Goal: Task Accomplishment & Management: Manage account settings

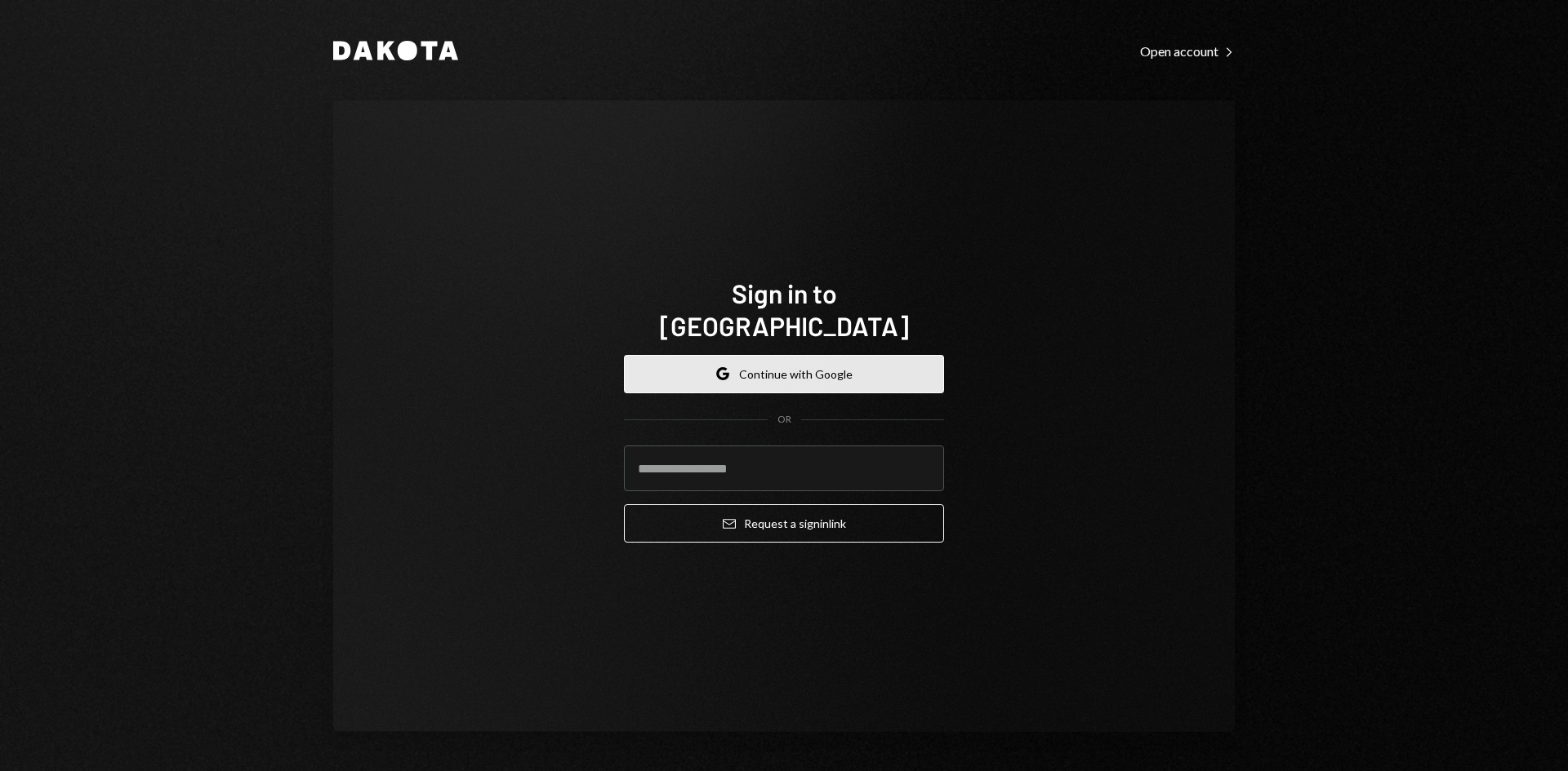
click at [797, 360] on button "Google Continue with Google" at bounding box center [784, 373] width 320 height 38
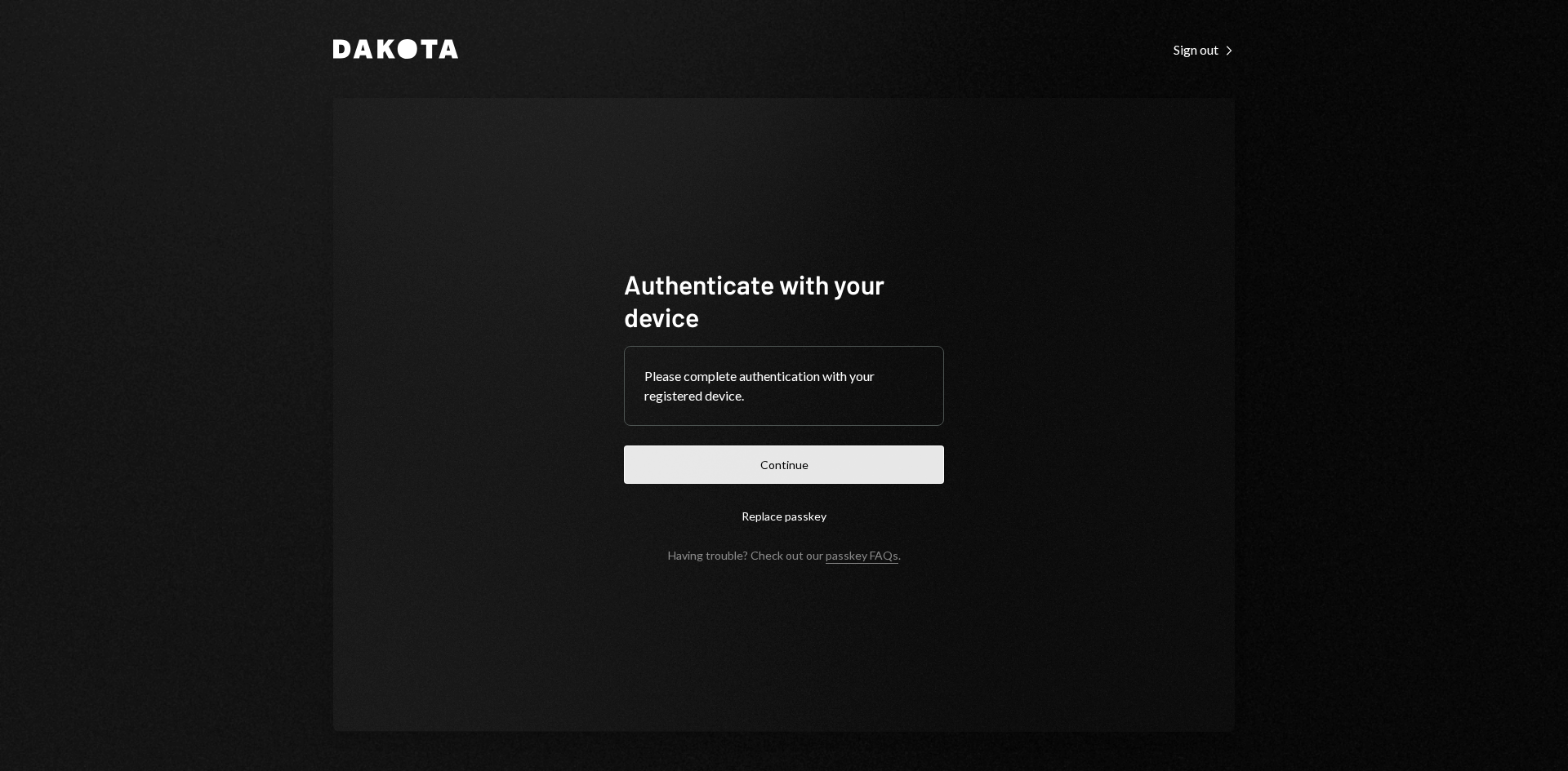
click at [771, 452] on button "Continue" at bounding box center [784, 464] width 320 height 38
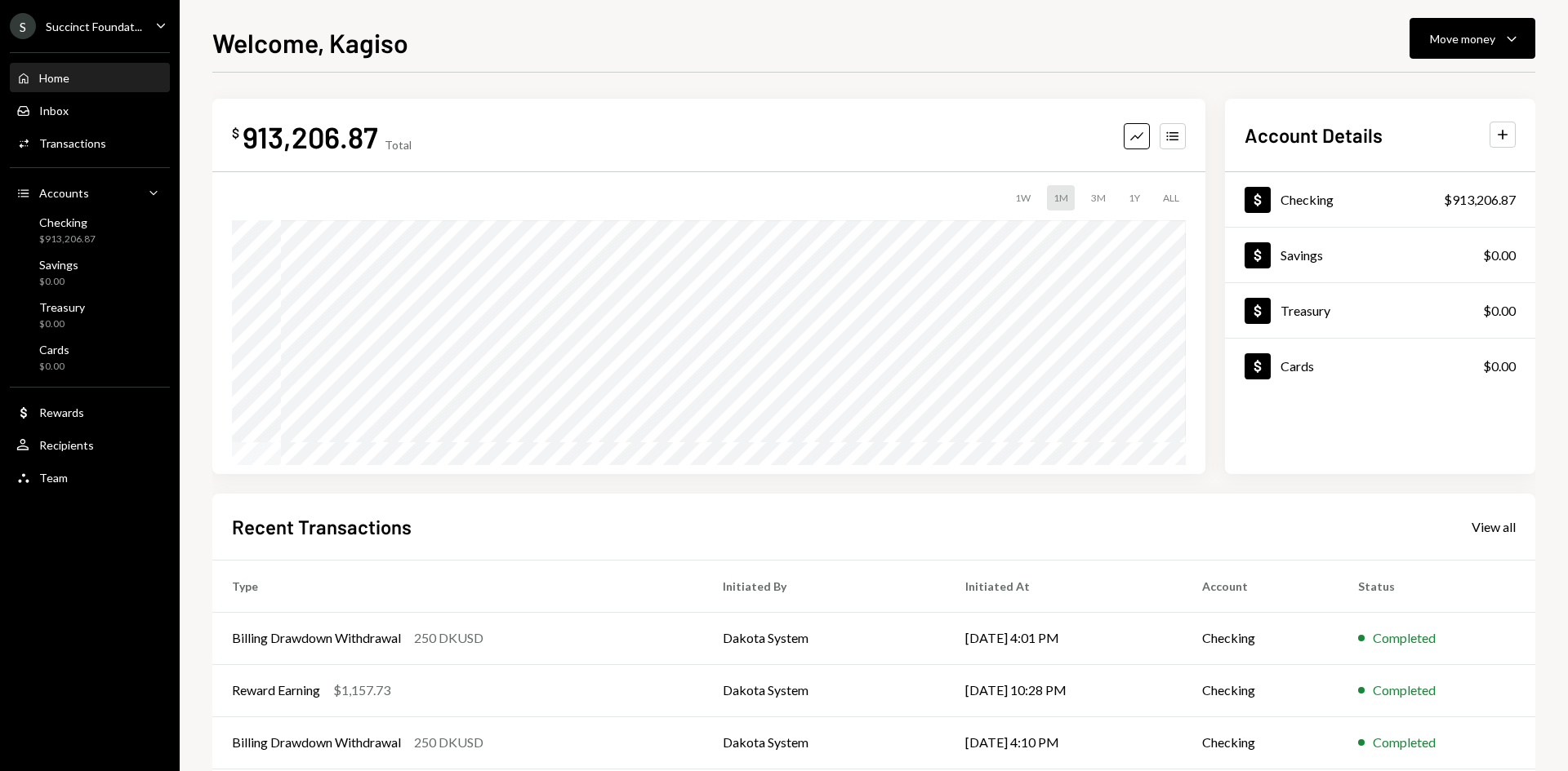
click at [134, 25] on div "Succinct Foundat..." at bounding box center [93, 26] width 96 height 14
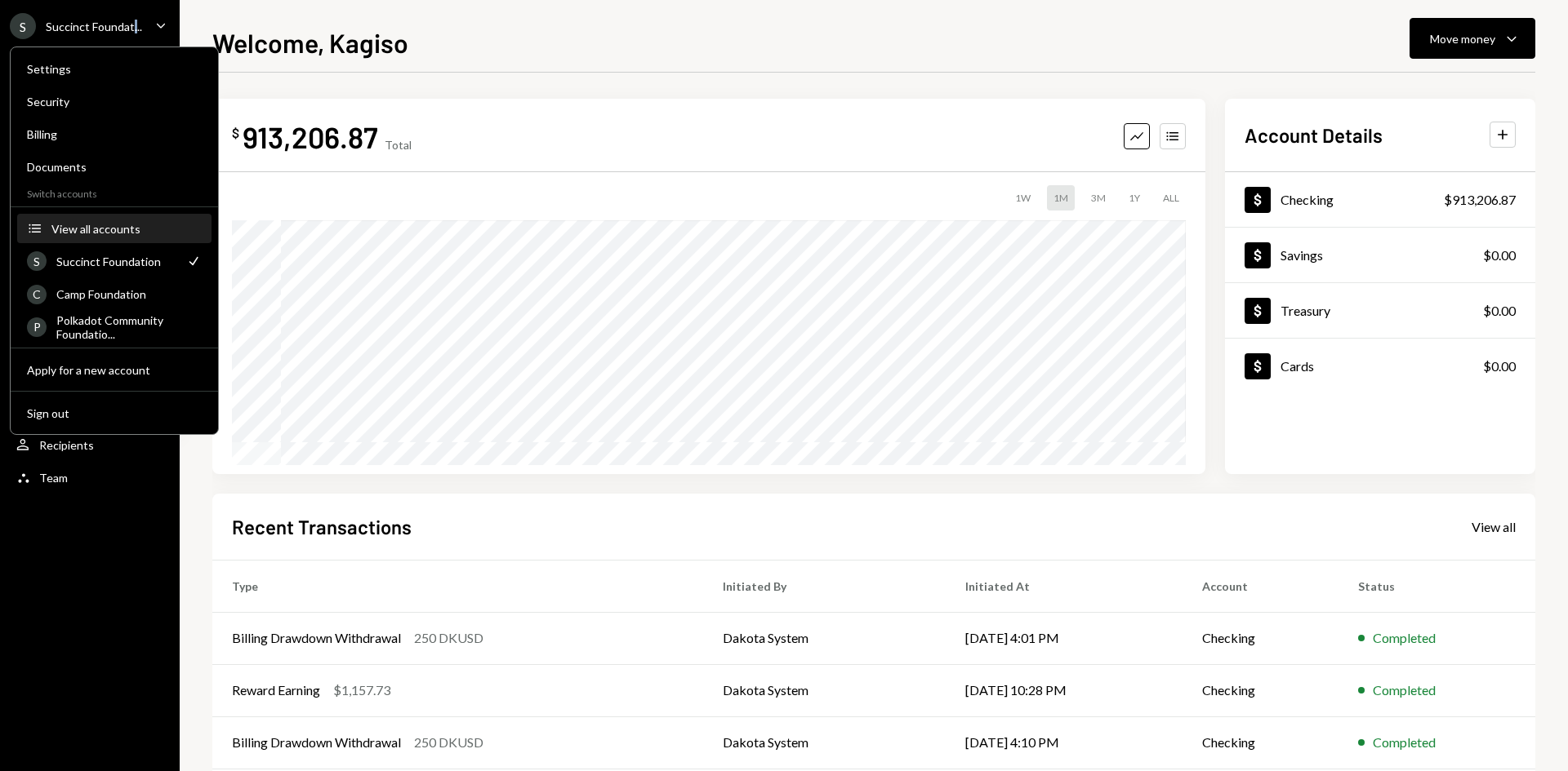
click at [138, 226] on div "View all accounts" at bounding box center [126, 229] width 150 height 14
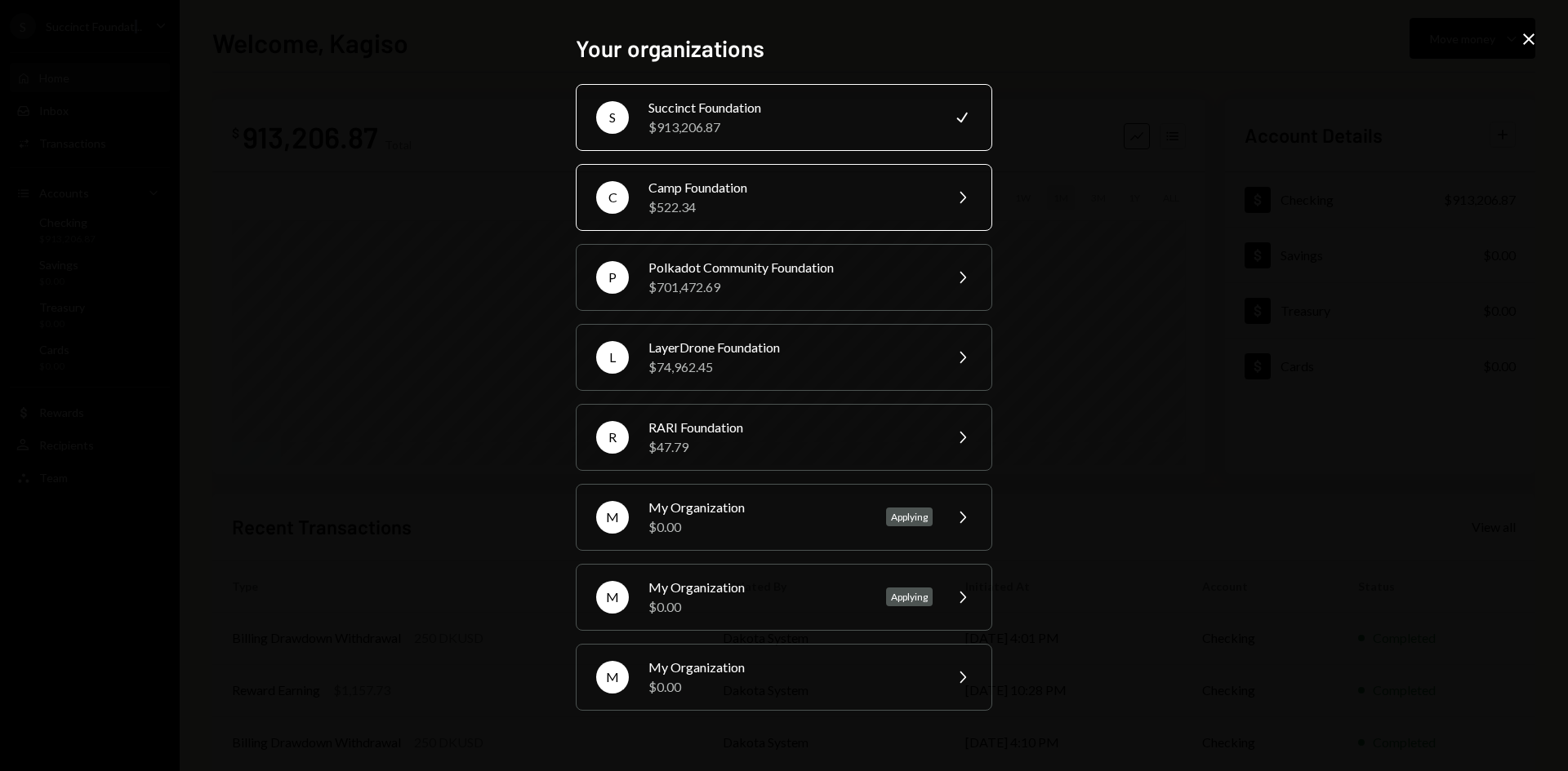
click at [721, 192] on div "Camp Foundation" at bounding box center [790, 188] width 284 height 20
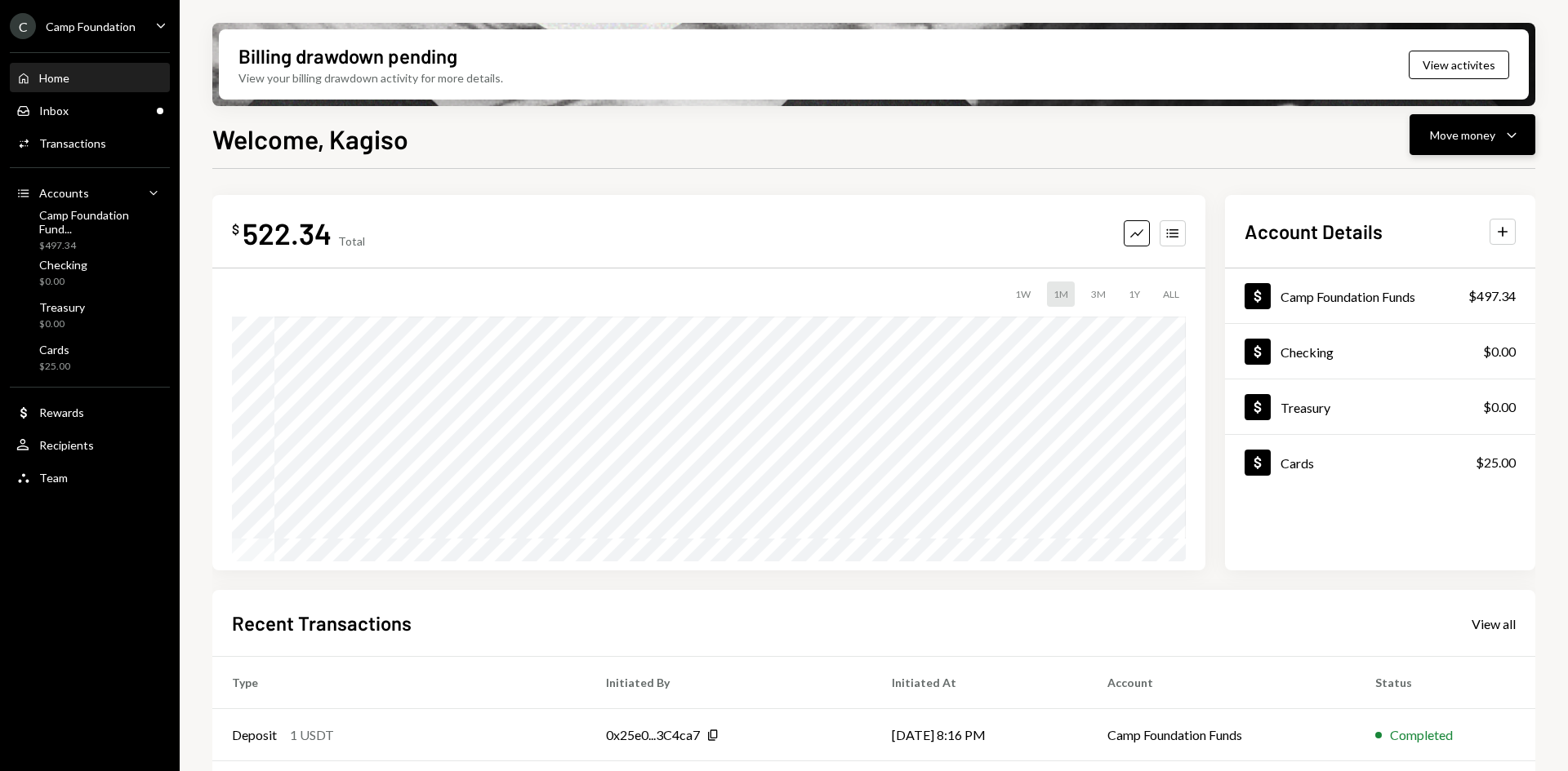
click at [1469, 149] on button "Move money Caret Down" at bounding box center [1472, 134] width 126 height 41
click at [1434, 264] on div "Deposit" at bounding box center [1460, 258] width 120 height 17
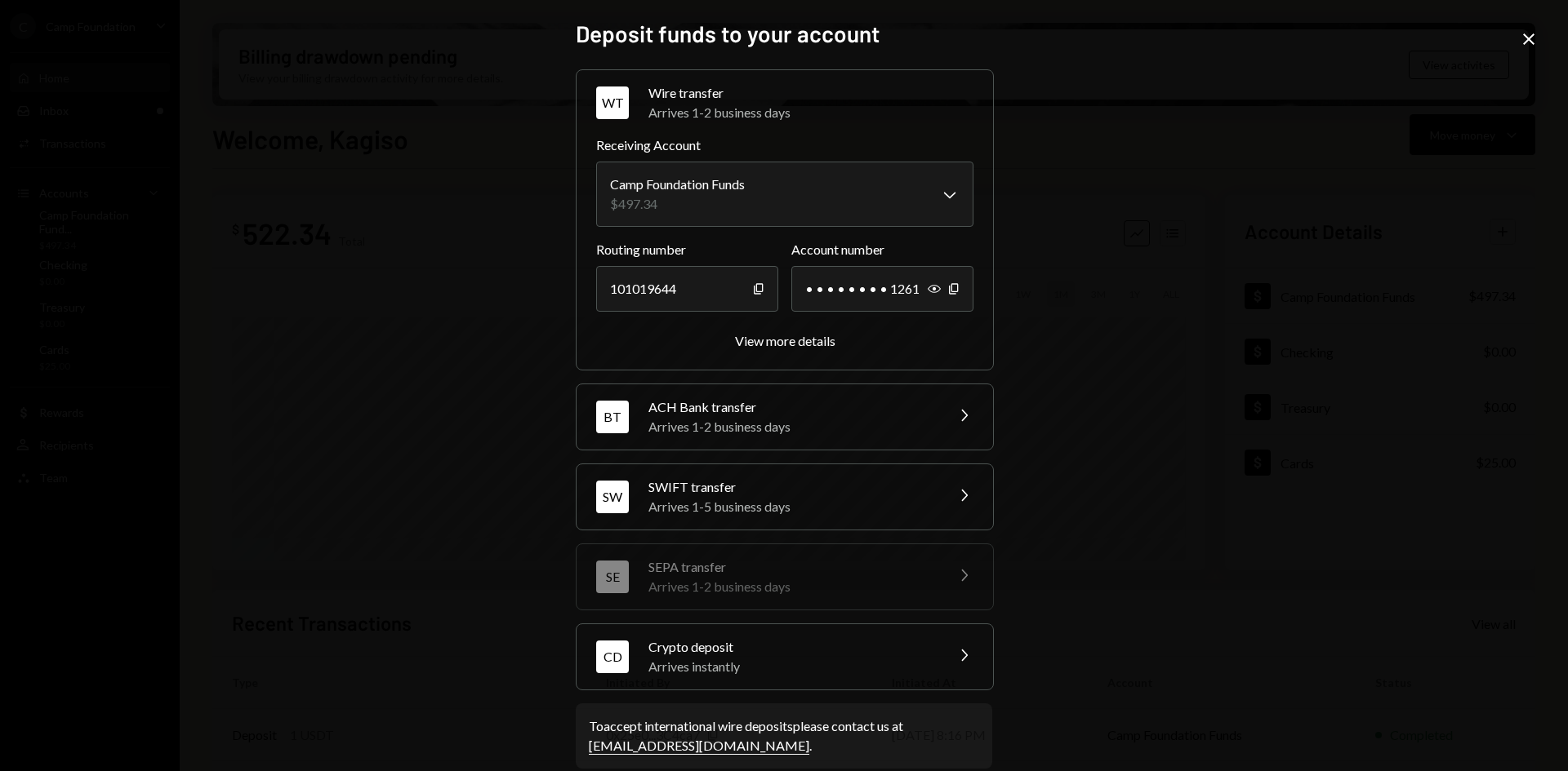
click at [666, 666] on div "Arrives instantly" at bounding box center [791, 666] width 286 height 20
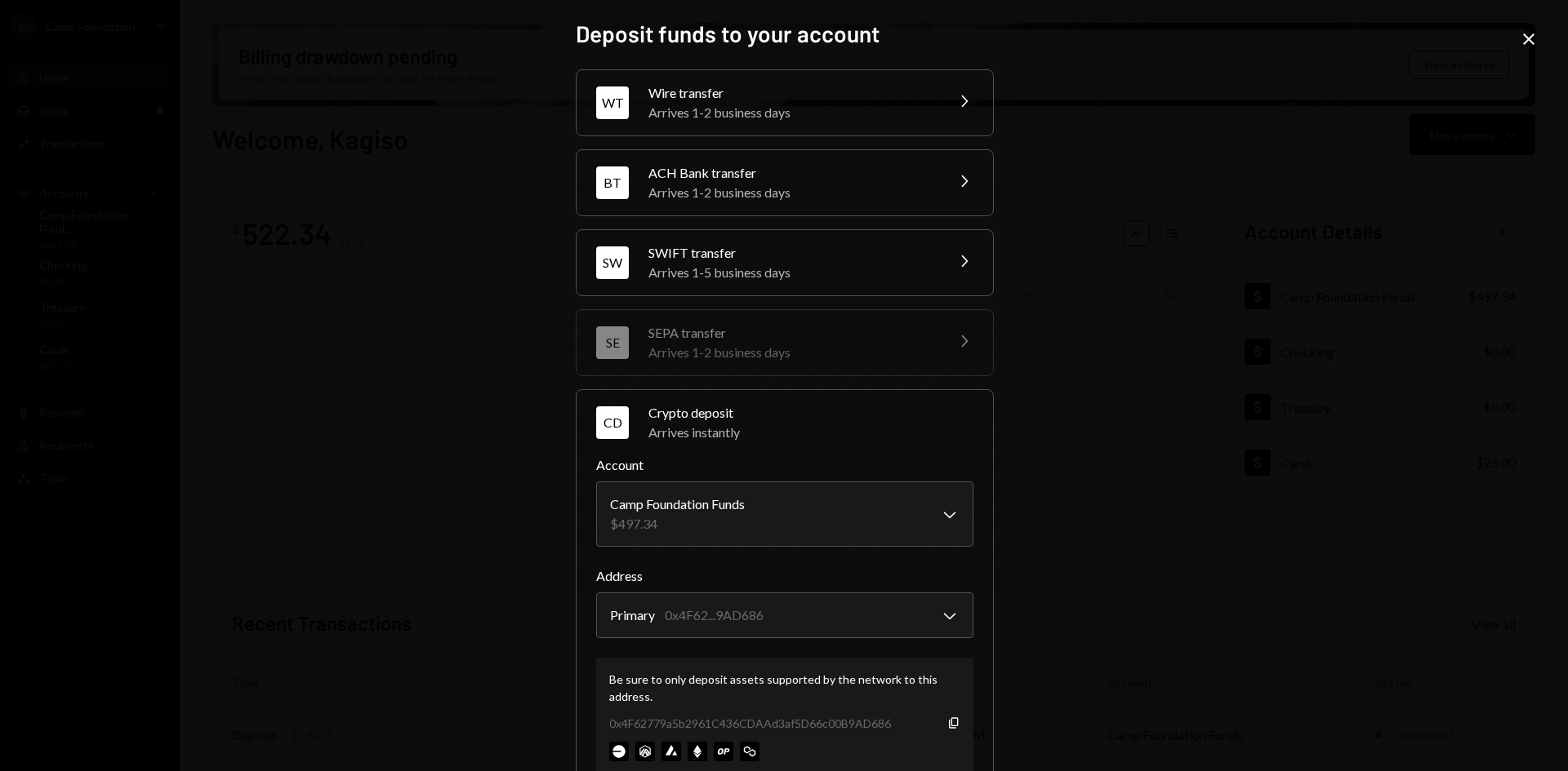
click at [1530, 40] on icon at bounding box center [1529, 39] width 11 height 11
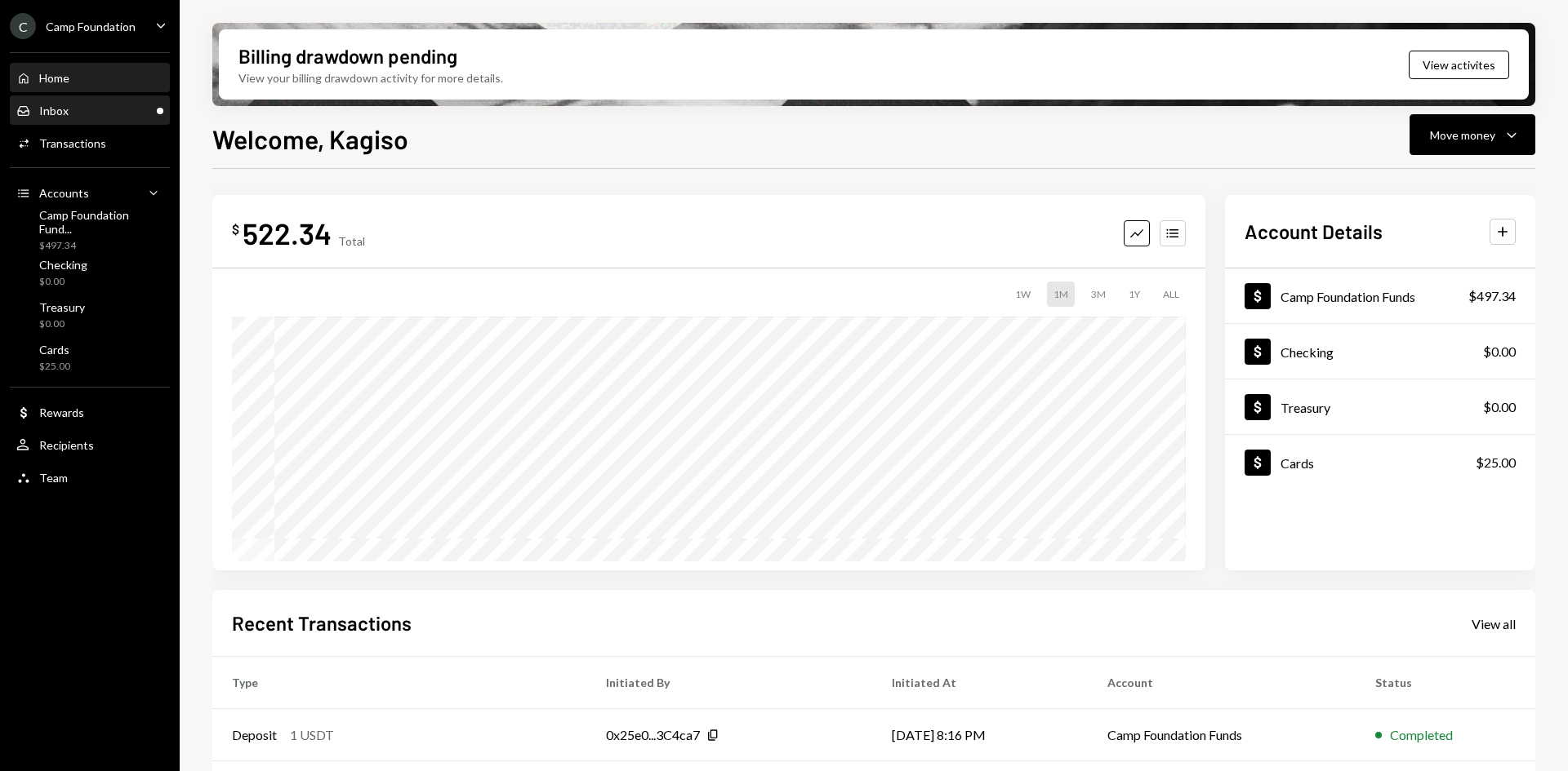
click at [98, 109] on div "Inbox Inbox" at bounding box center [89, 111] width 147 height 15
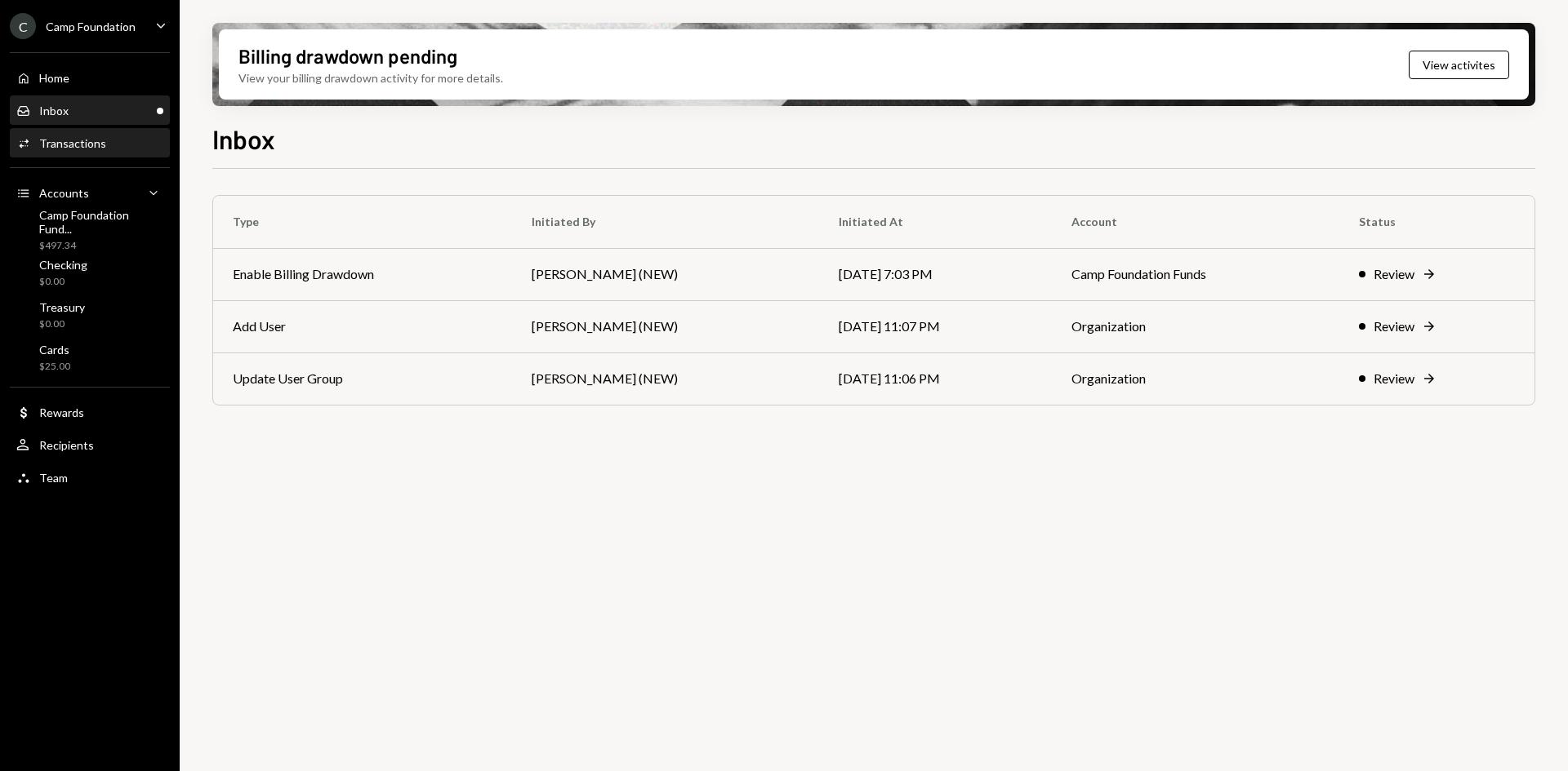
click at [82, 147] on div "Transactions" at bounding box center [73, 143] width 67 height 14
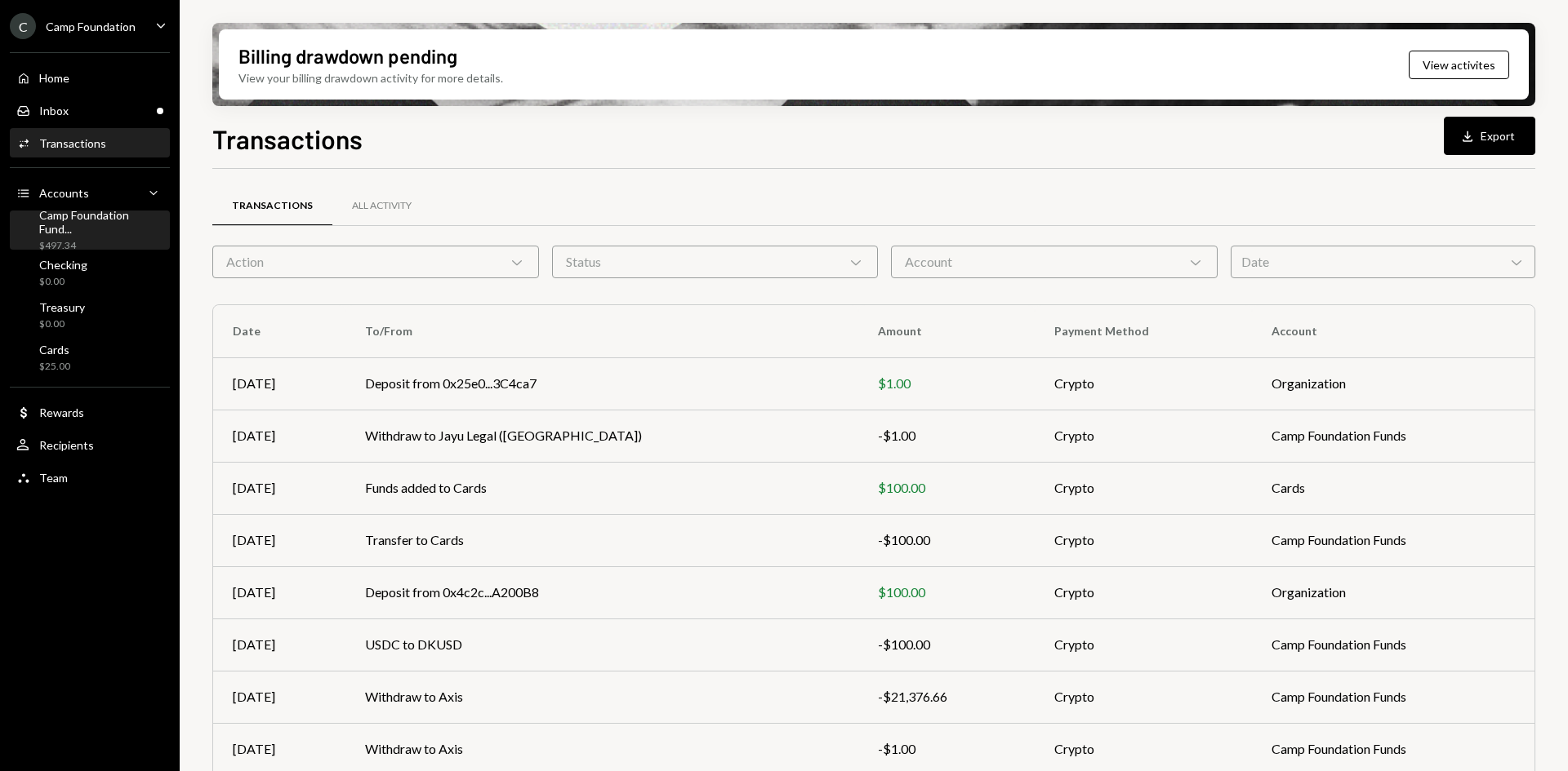
click at [87, 239] on div "$497.34" at bounding box center [101, 245] width 124 height 14
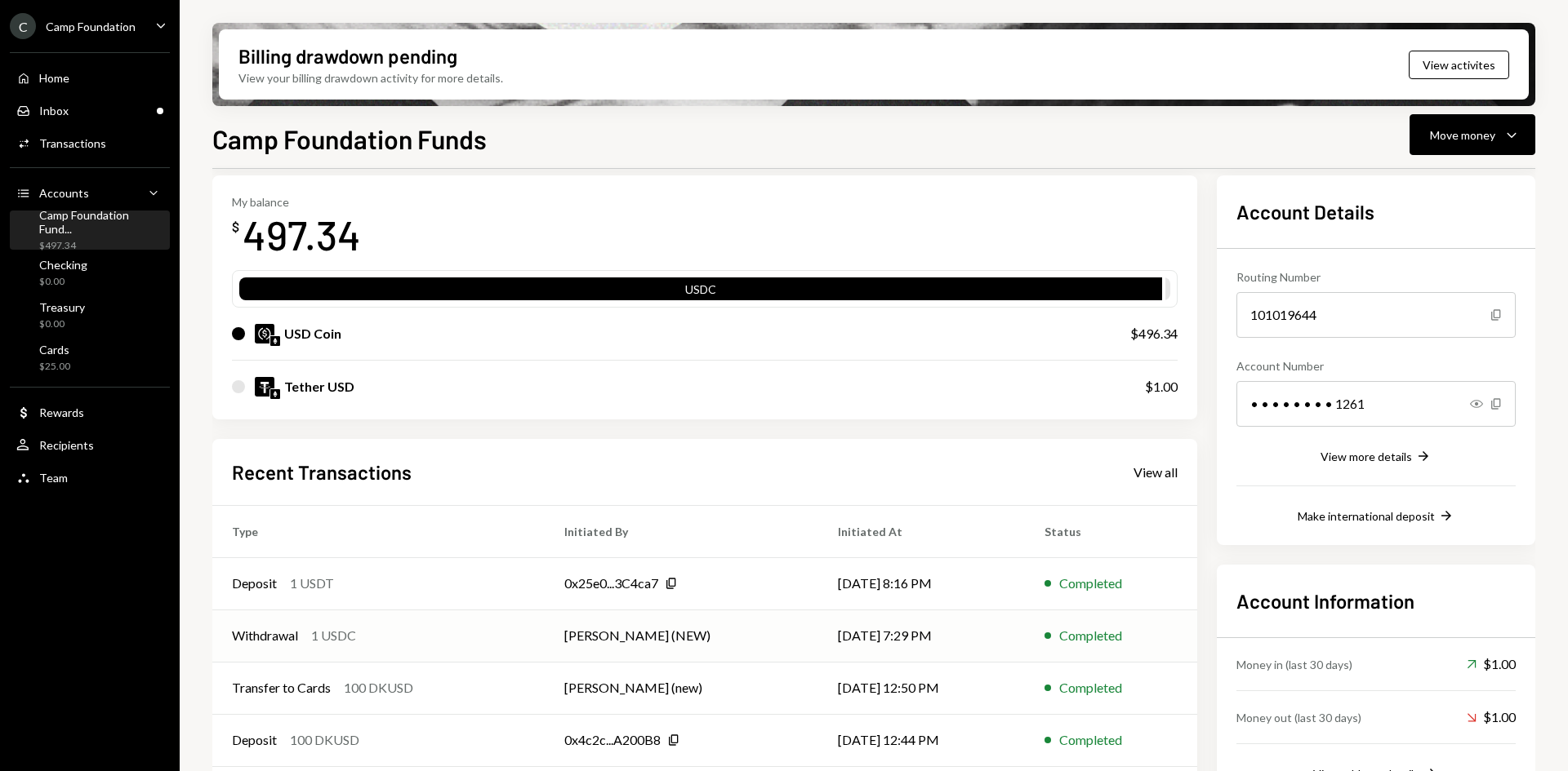
scroll to position [81, 0]
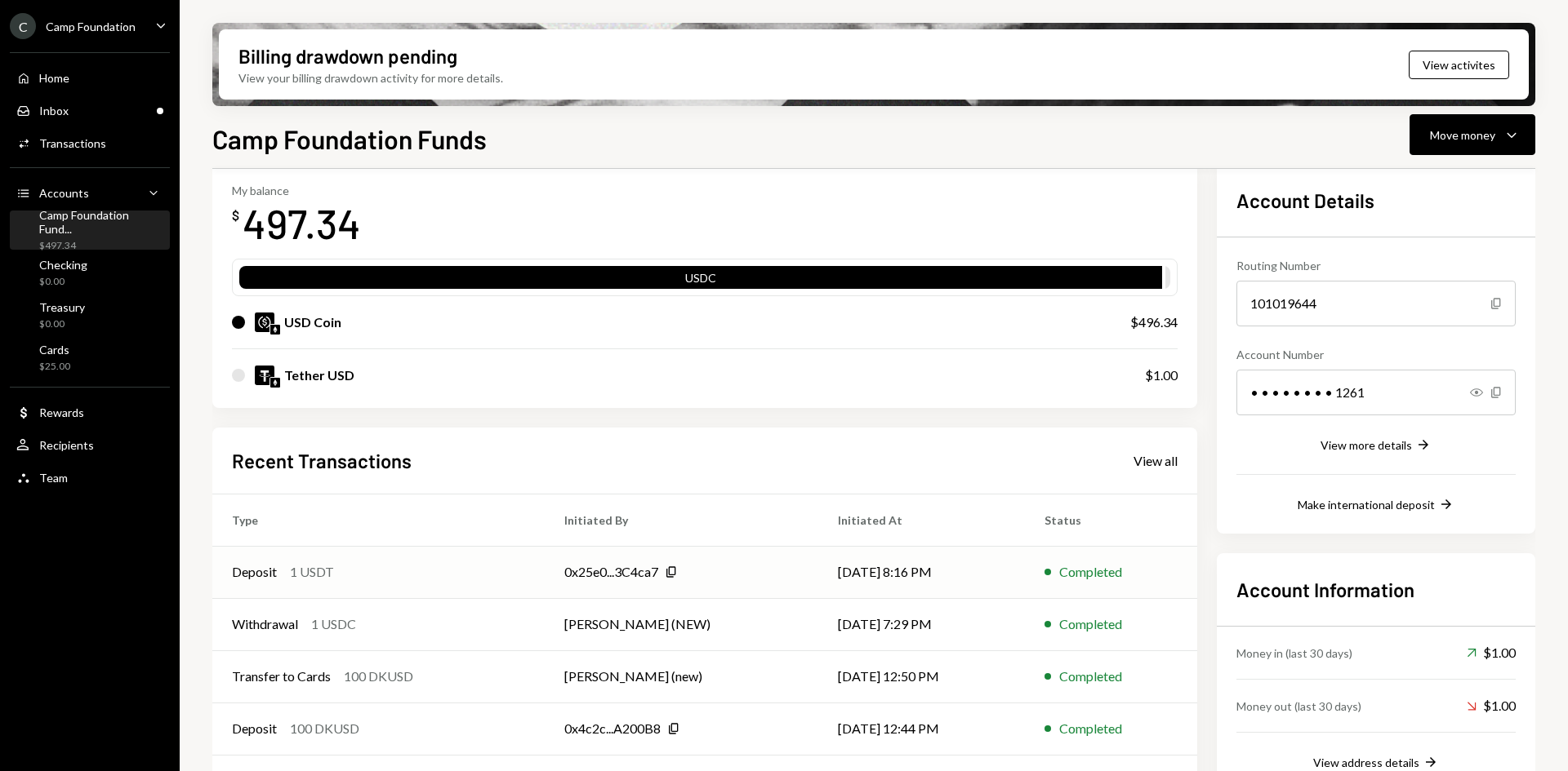
click at [776, 570] on td "0x25e0...3C4ca7 Copy" at bounding box center [681, 572] width 274 height 52
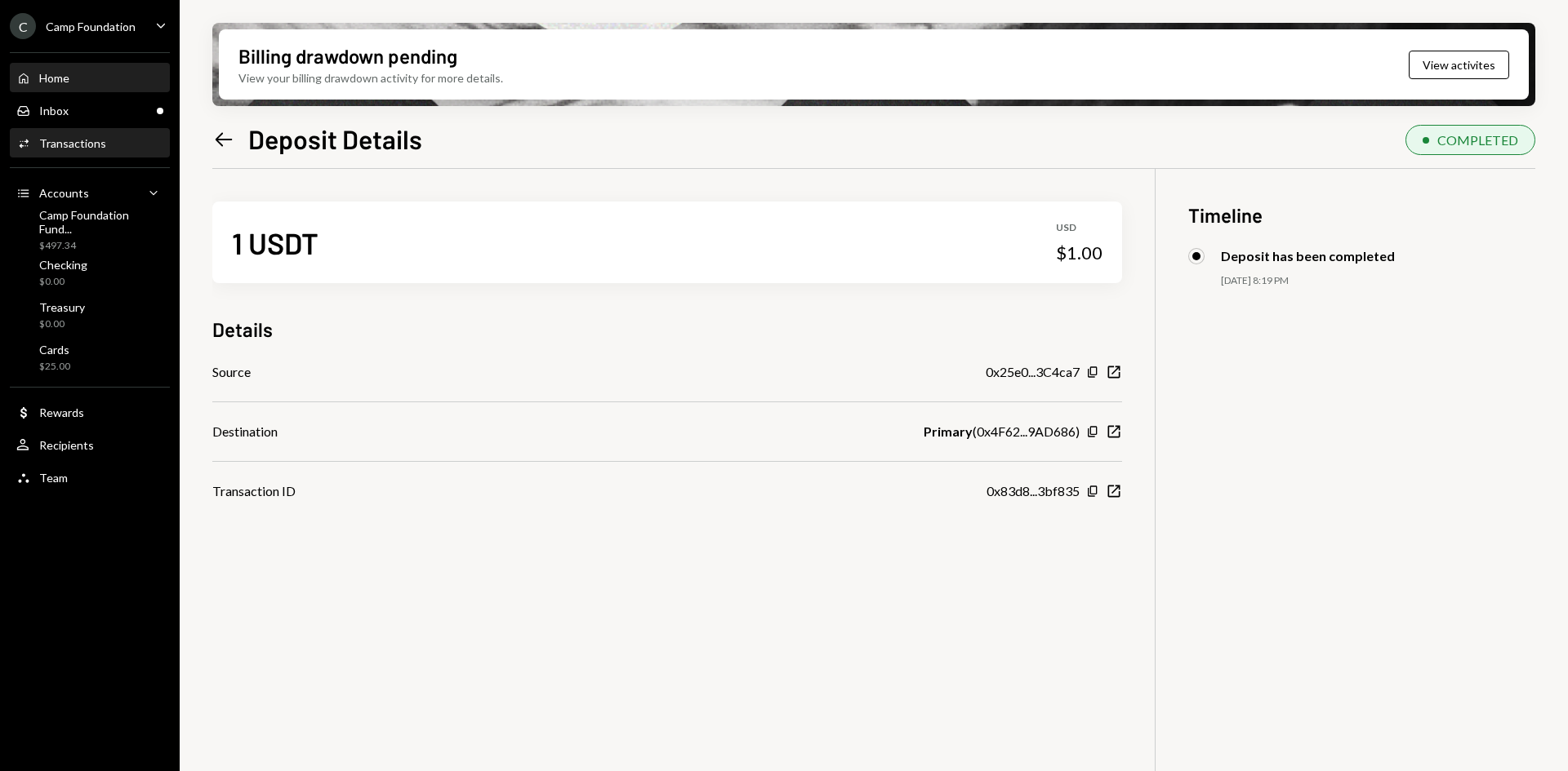
click at [80, 69] on div "Home Home" at bounding box center [89, 78] width 147 height 28
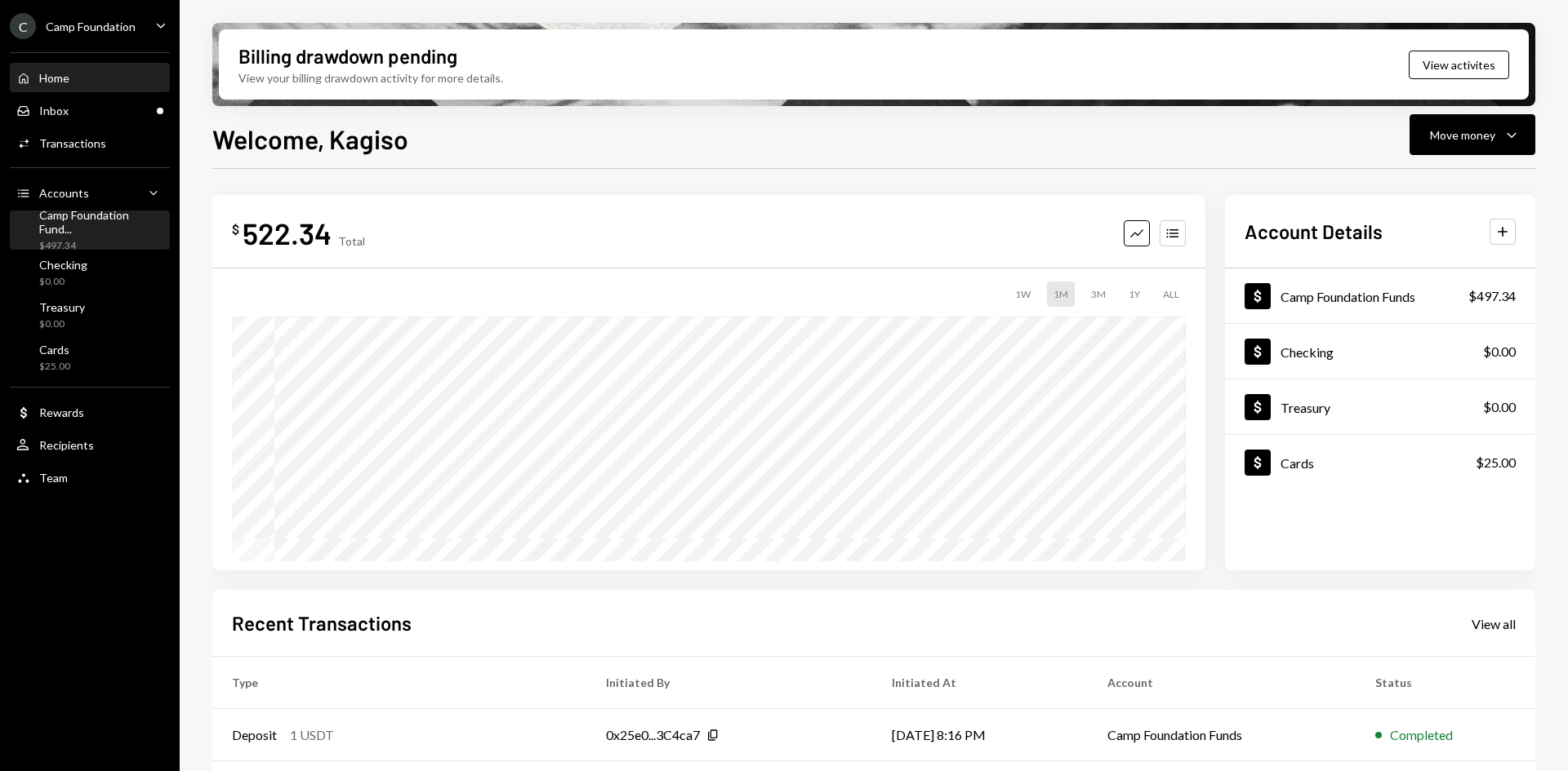
click at [59, 228] on div "Camp Foundation Fund..." at bounding box center [101, 222] width 124 height 28
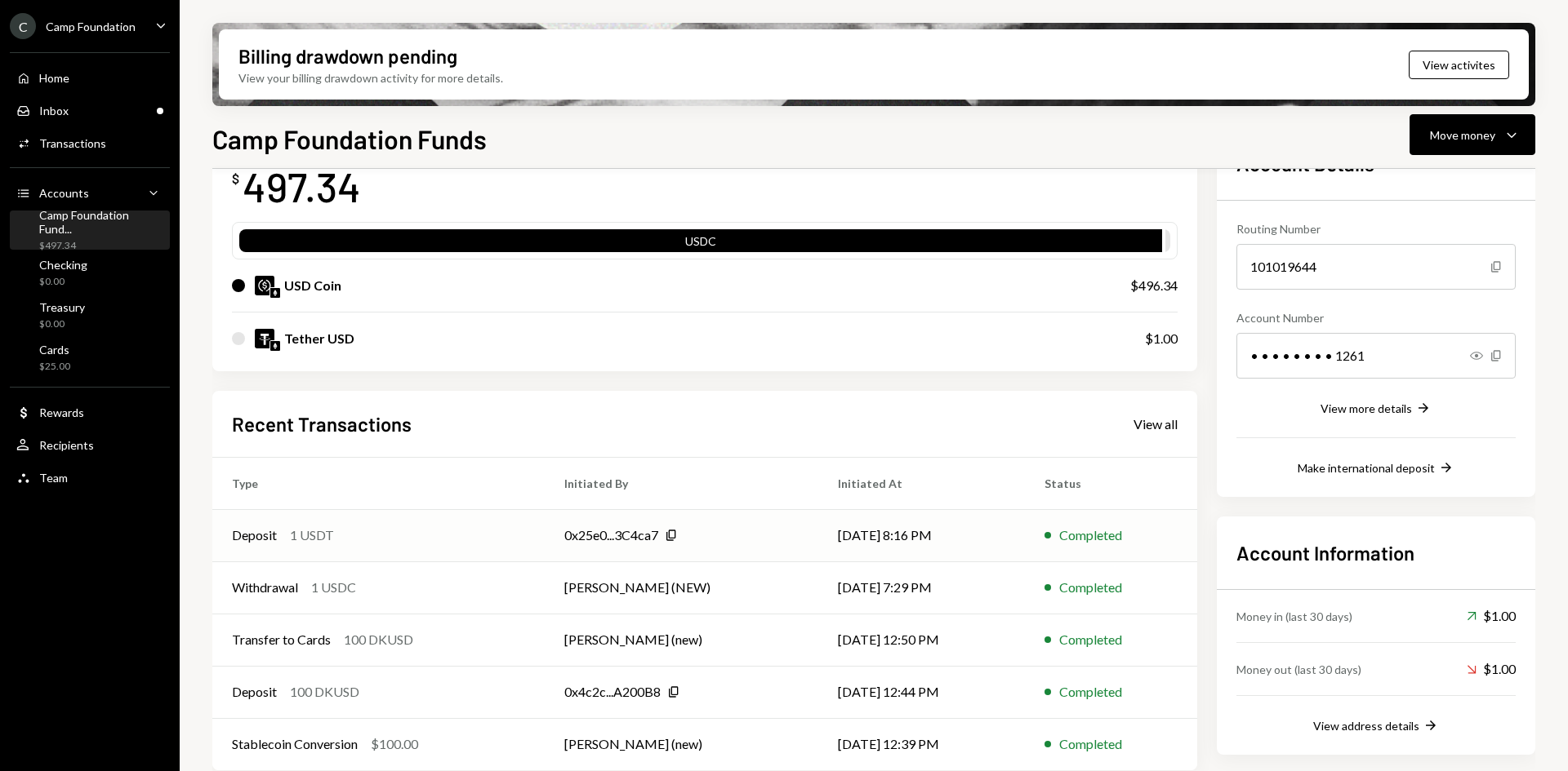
scroll to position [132, 0]
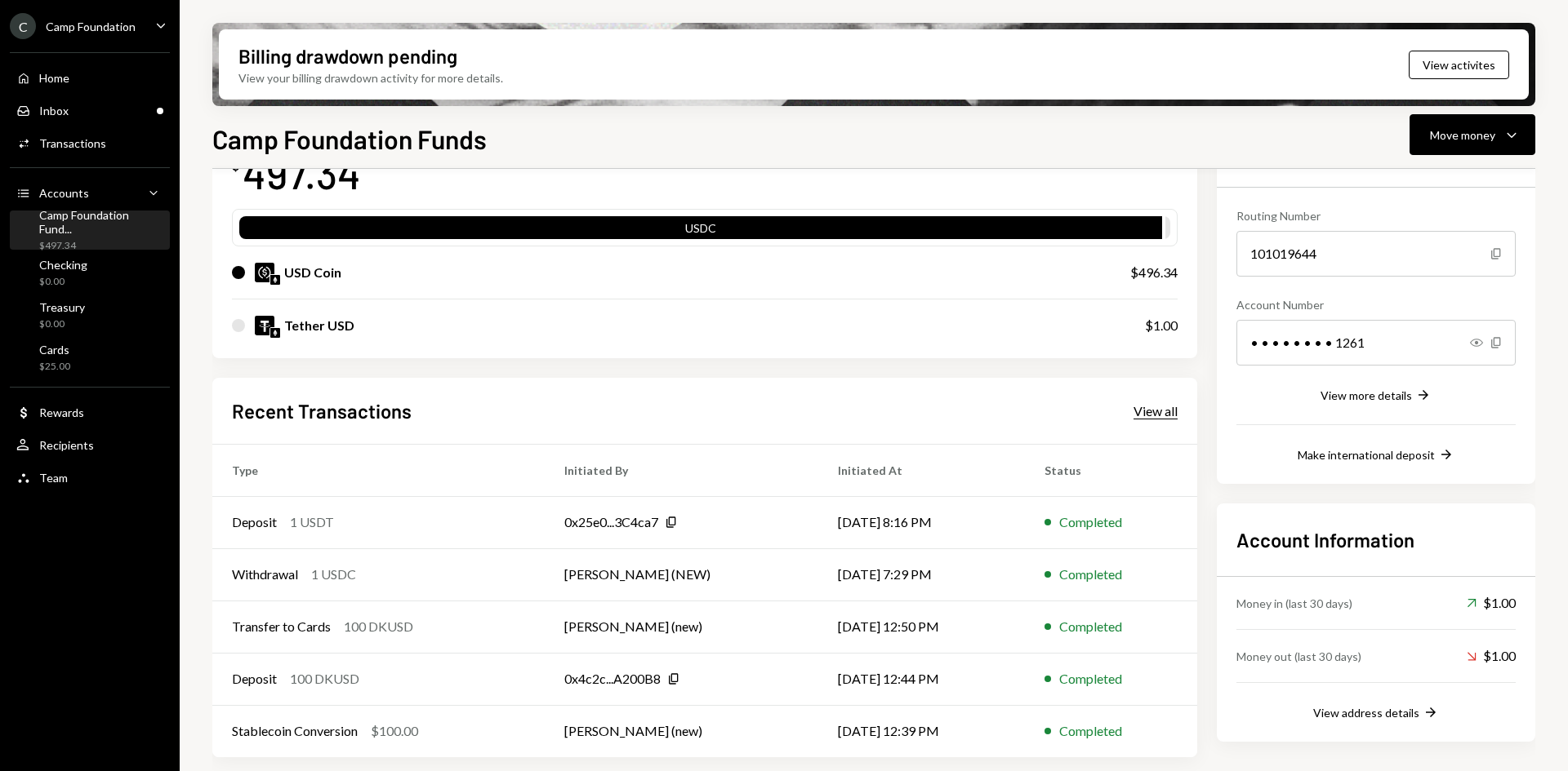
click at [1151, 413] on div "View all" at bounding box center [1155, 411] width 44 height 16
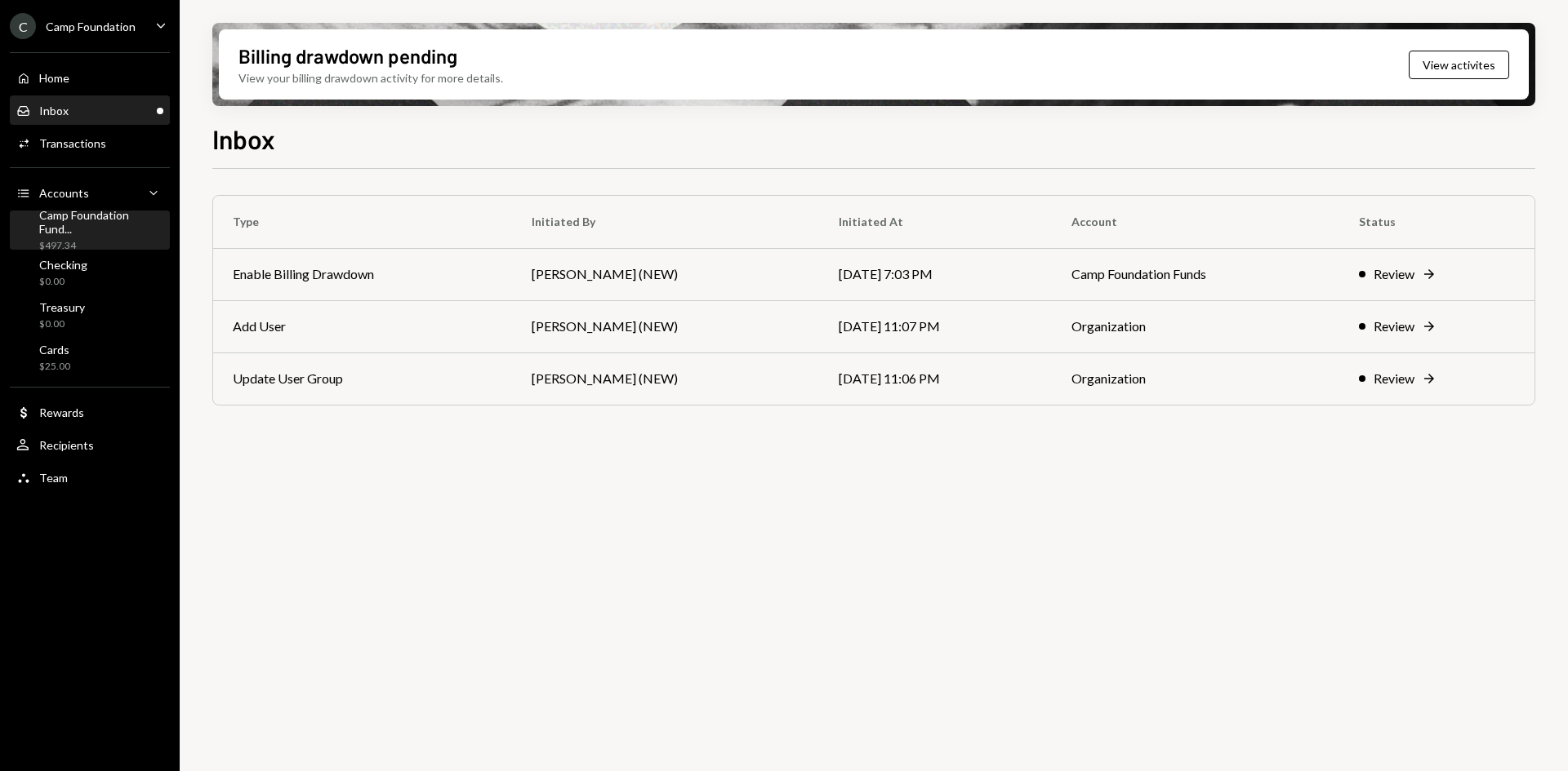
click at [81, 226] on div "Camp Foundation Fund..." at bounding box center [101, 222] width 124 height 28
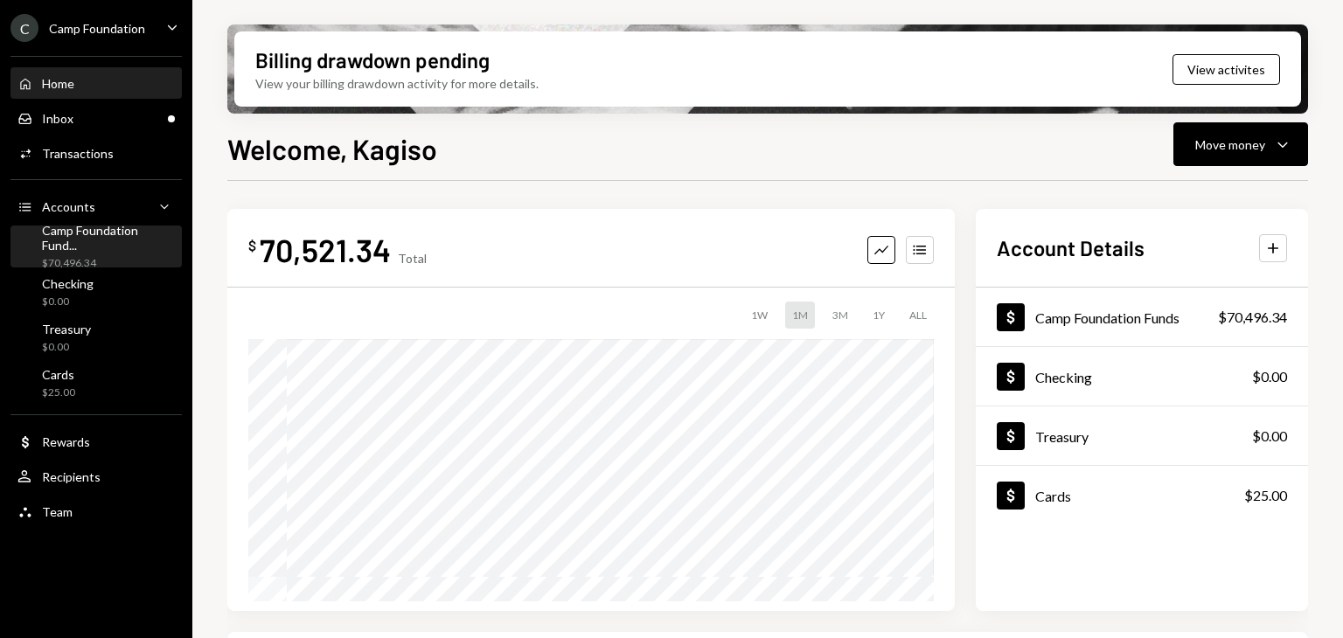
click at [111, 226] on link "Camp Foundation Fund... $70,496.34" at bounding box center [95, 247] width 171 height 42
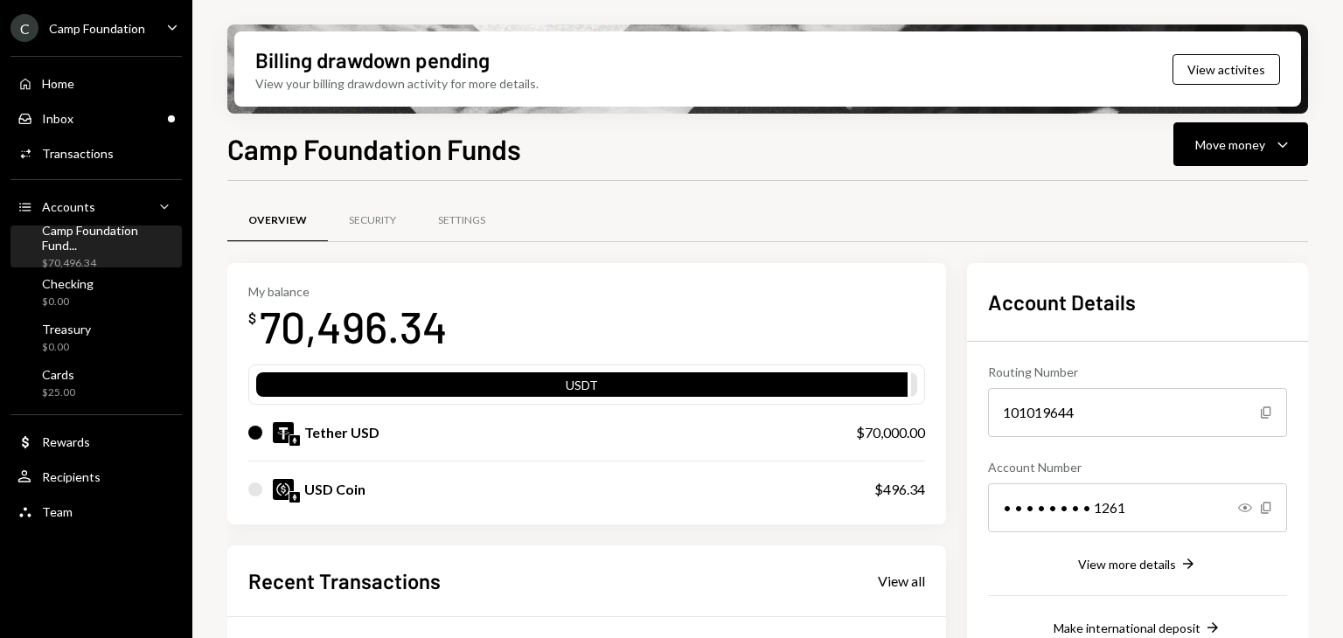
click at [127, 32] on div "Camp Foundation" at bounding box center [97, 28] width 96 height 15
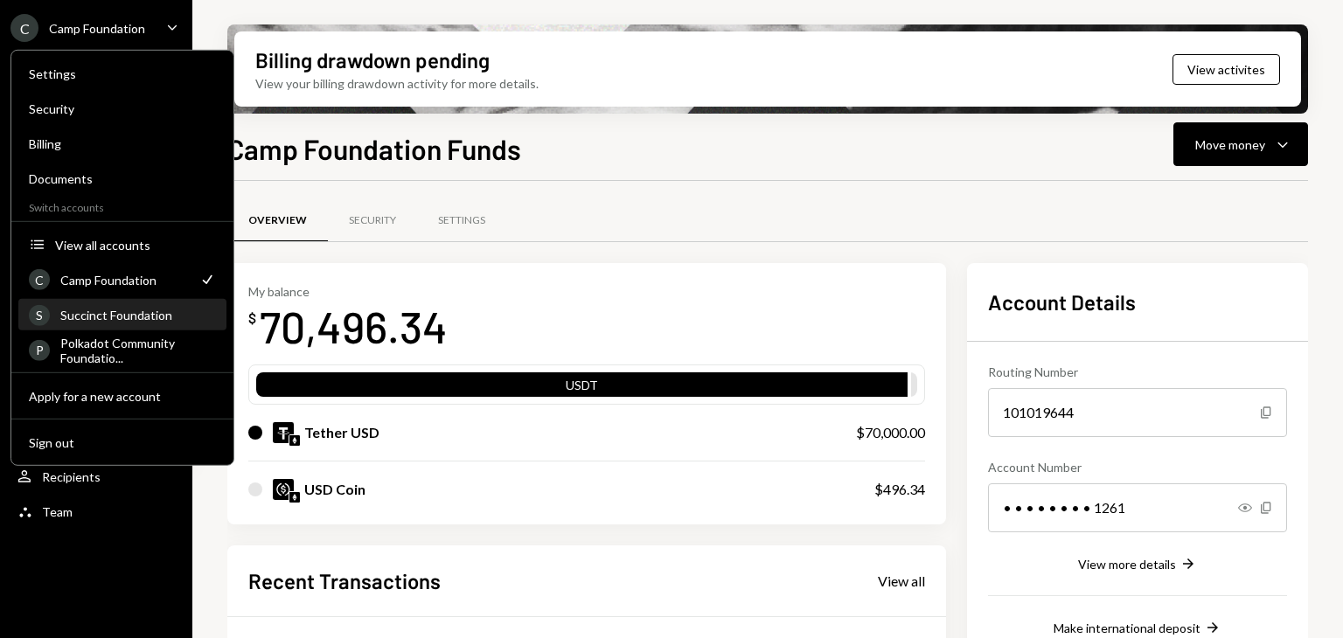
click at [113, 323] on div "S Succinct Foundation" at bounding box center [122, 316] width 187 height 30
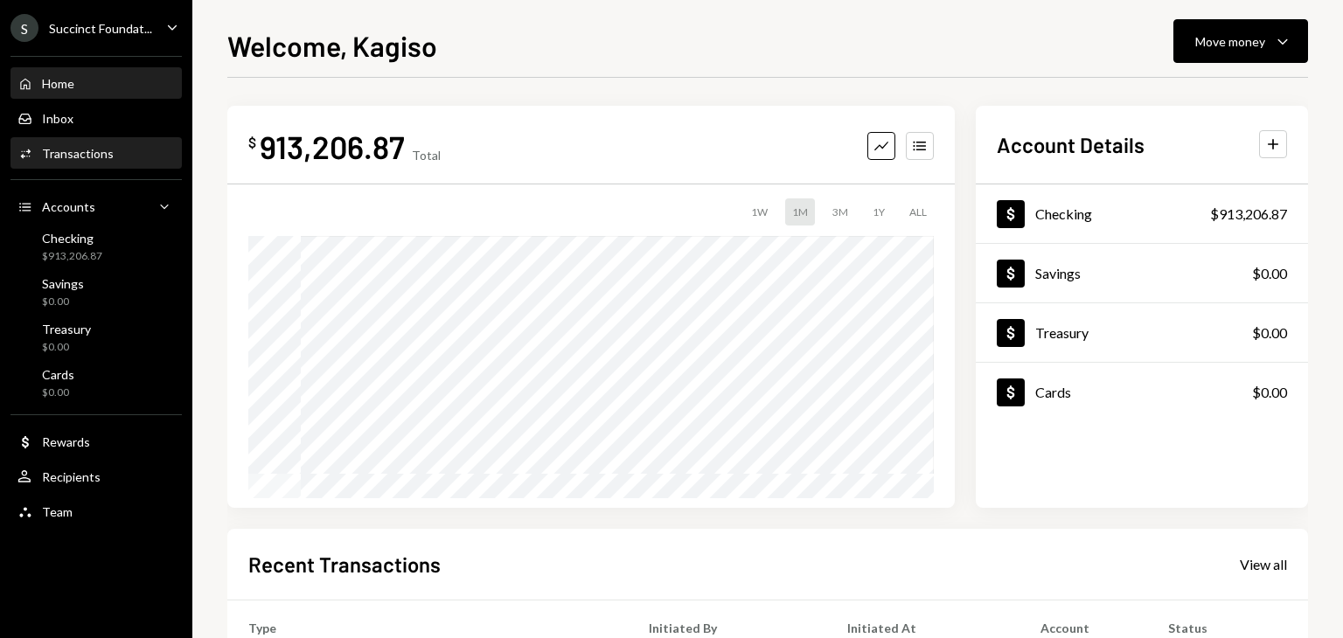
click at [105, 158] on div "Transactions" at bounding box center [78, 153] width 72 height 15
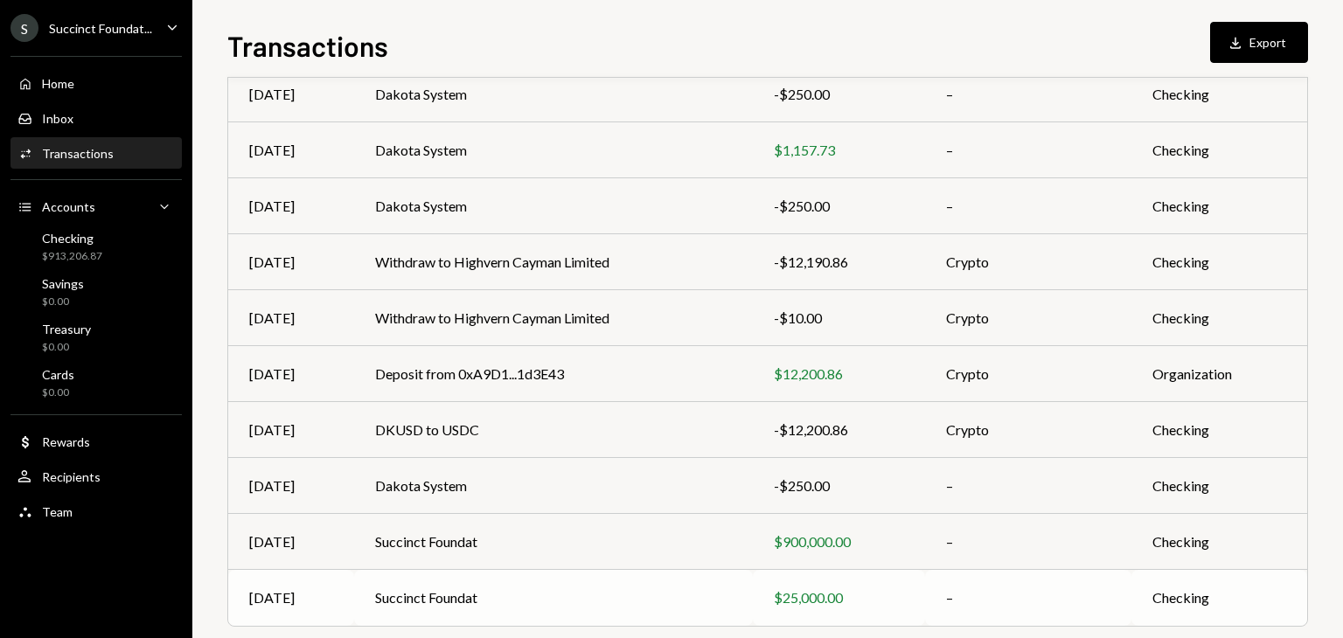
scroll to position [236, 0]
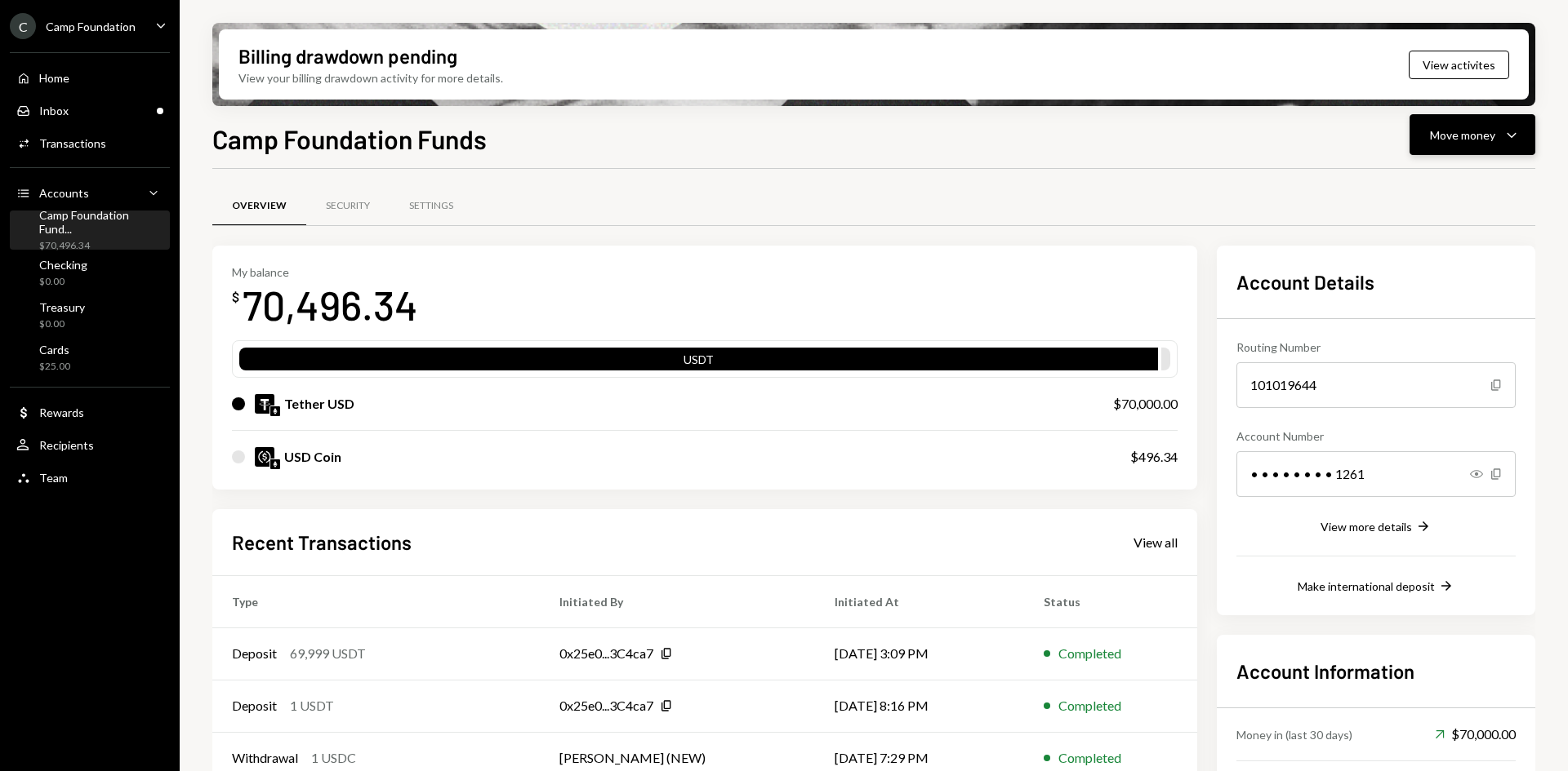
click at [1472, 140] on div "Move money" at bounding box center [1462, 135] width 65 height 17
click at [1447, 192] on div "Withdraw Send" at bounding box center [1447, 183] width 163 height 36
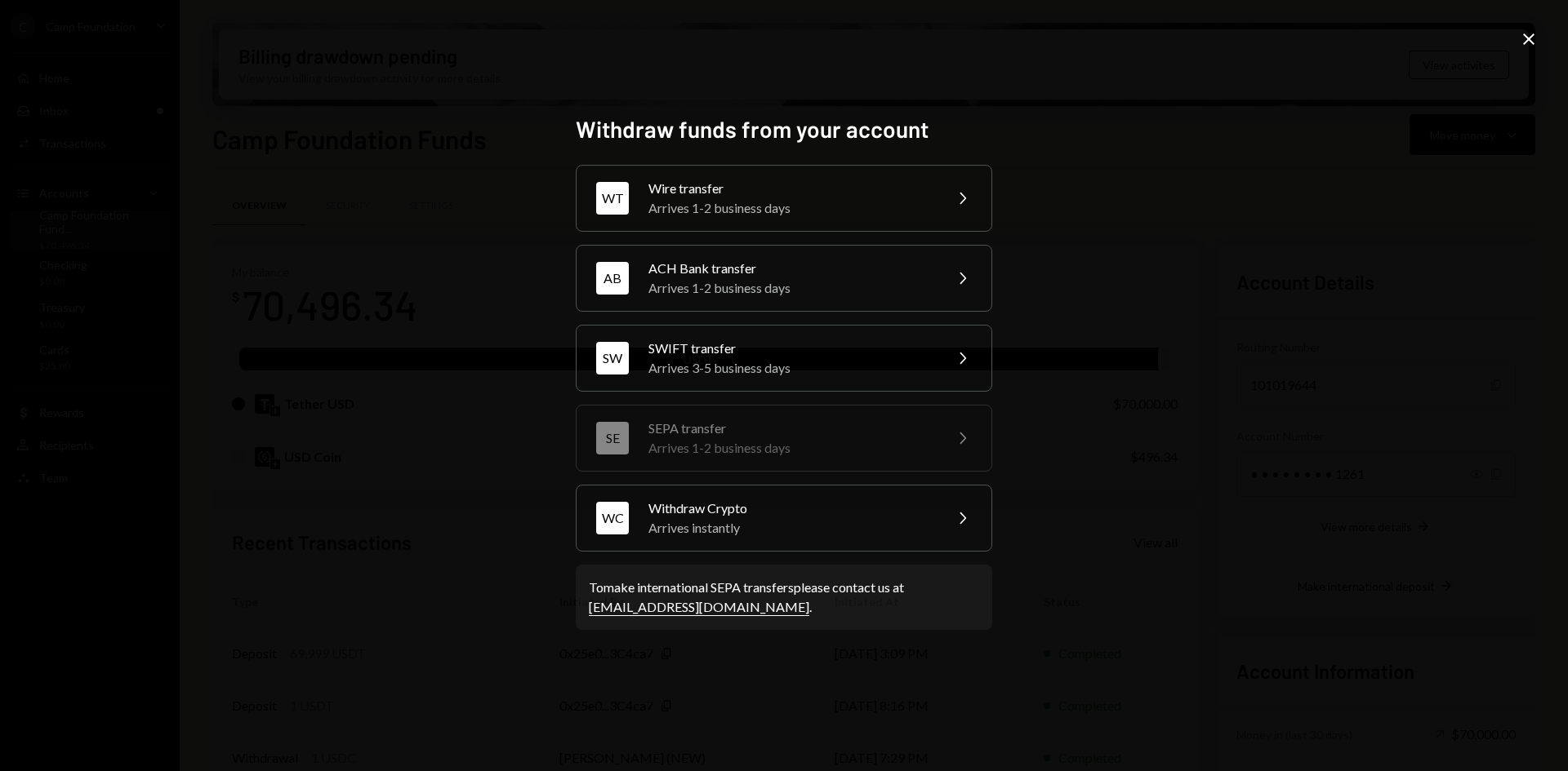
click at [500, 383] on div "Withdraw funds from your account WT Wire transfer Arrives 1-2 business days Che…" at bounding box center [784, 386] width 1568 height 771
click at [1529, 35] on icon "Close" at bounding box center [1528, 38] width 20 height 20
